Goal: Information Seeking & Learning: Learn about a topic

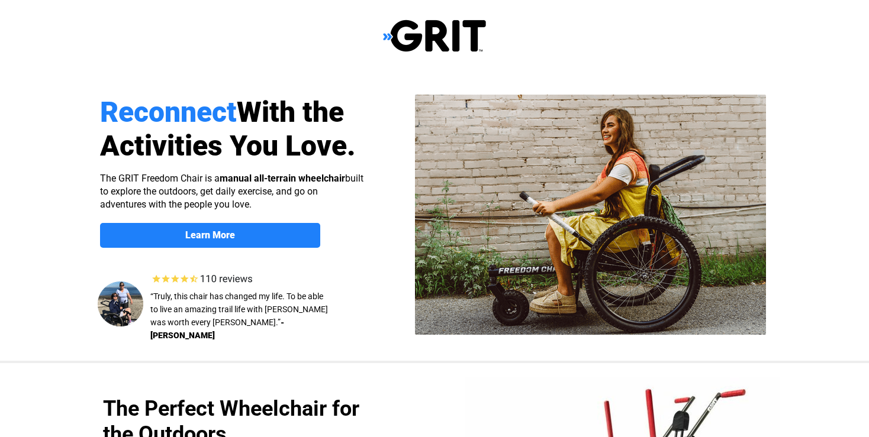
select select "US"
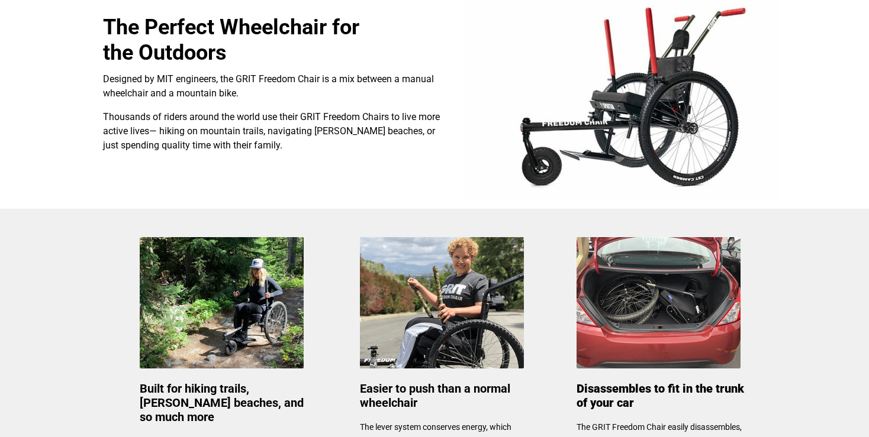
scroll to position [375, 0]
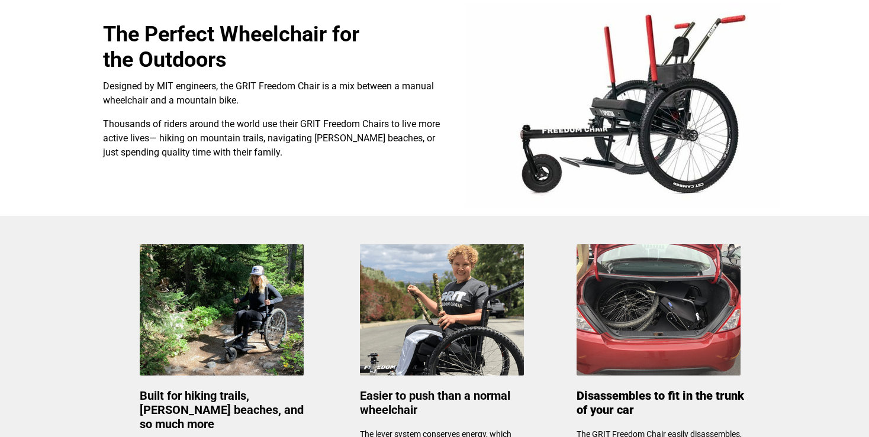
click at [676, 127] on img at bounding box center [622, 105] width 315 height 205
click at [644, 311] on img at bounding box center [658, 309] width 164 height 131
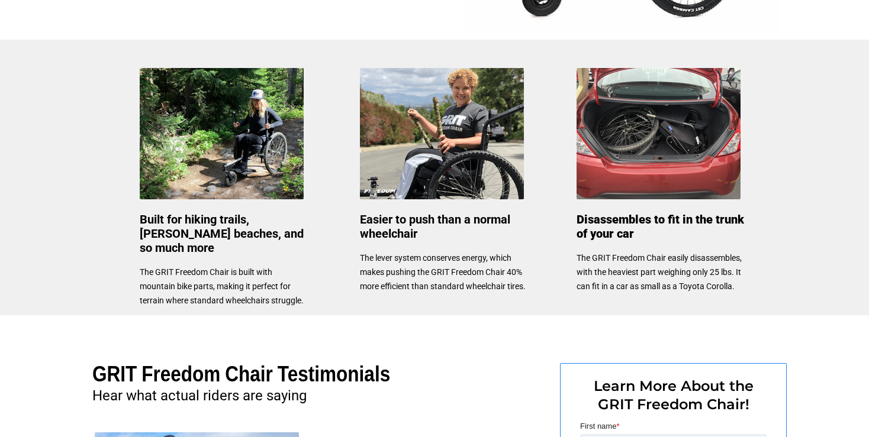
scroll to position [488, 0]
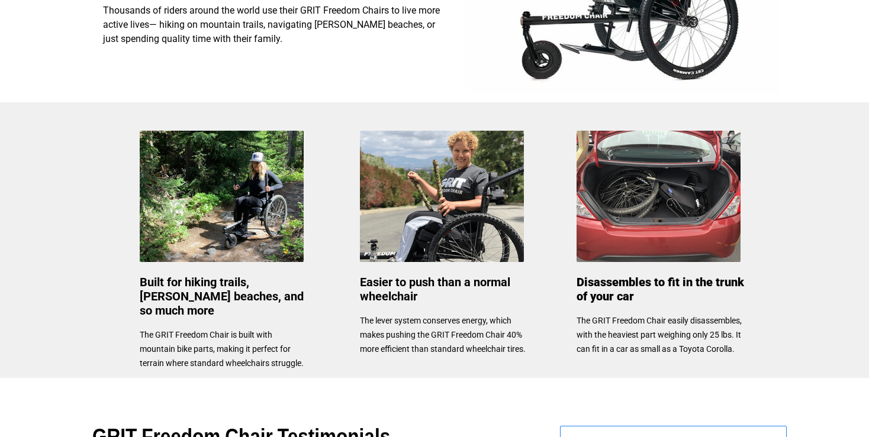
click at [203, 212] on img at bounding box center [222, 196] width 164 height 131
click at [224, 289] on span "Built for hiking trails, [PERSON_NAME] beaches, and so much more" at bounding box center [222, 296] width 164 height 43
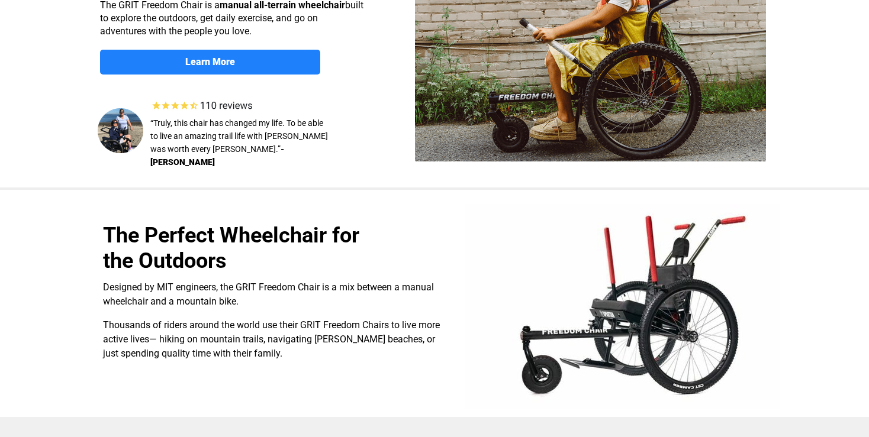
scroll to position [114, 0]
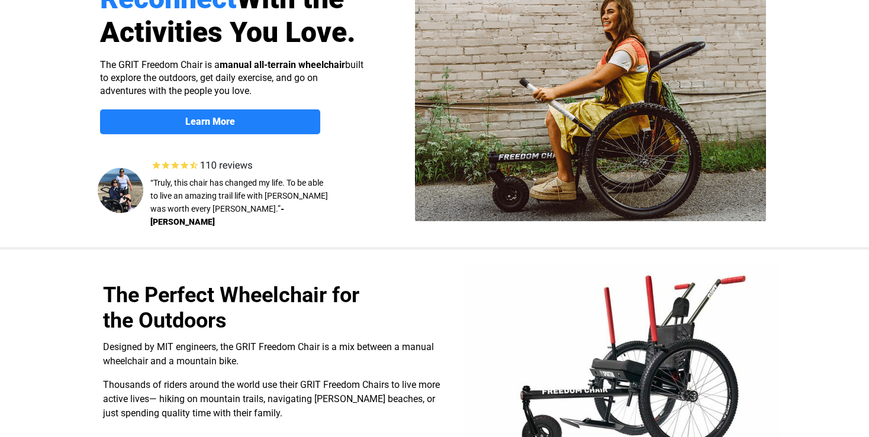
click at [572, 7] on img at bounding box center [590, 101] width 351 height 240
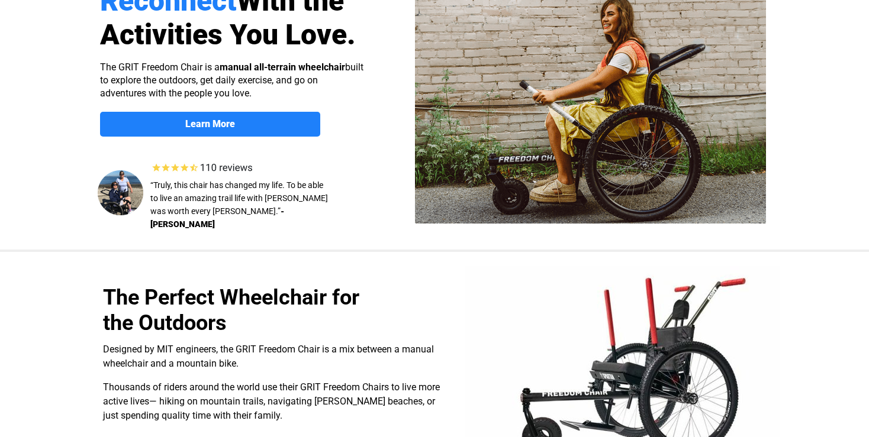
scroll to position [0, 0]
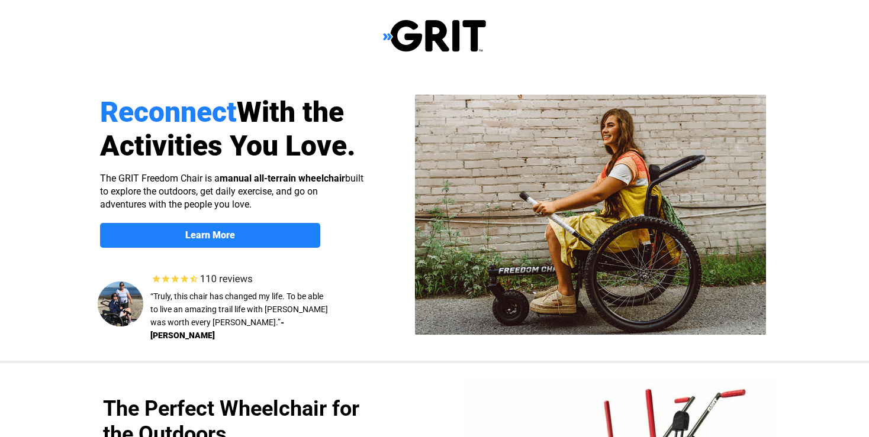
select select "US"
